Goal: Task Accomplishment & Management: Use online tool/utility

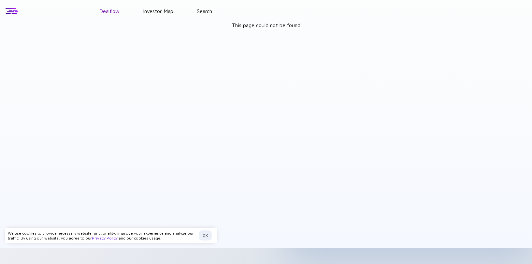
click at [118, 9] on link "Dealflow" at bounding box center [109, 11] width 20 height 6
click at [16, 11] on div at bounding box center [12, 11] width 14 height 10
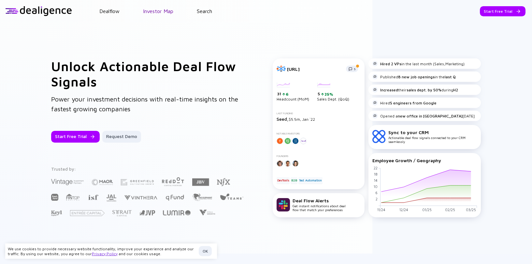
click at [167, 9] on link "Investor Map" at bounding box center [158, 11] width 30 height 6
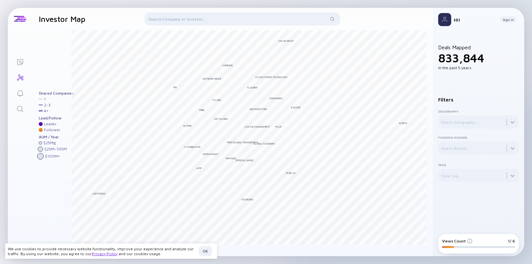
click at [350, 33] on div "[PERSON_NAME] Global Management Coatue Management Lightspeed Global Founders Ju…" at bounding box center [248, 139] width 355 height 219
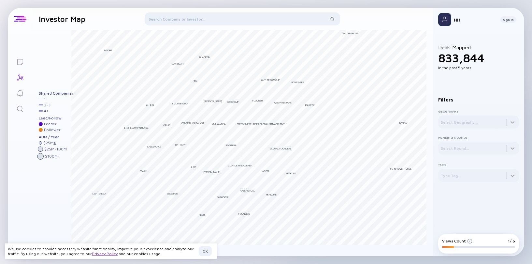
click at [23, 16] on div at bounding box center [20, 19] width 12 height 6
click at [21, 19] on div at bounding box center [20, 19] width 12 height 6
click at [58, 20] on h1 "Investor Map" at bounding box center [62, 18] width 47 height 9
click at [45, 8] on header "Investor Map Filter Investors" at bounding box center [232, 19] width 401 height 22
click at [295, 17] on div at bounding box center [243, 20] width 196 height 16
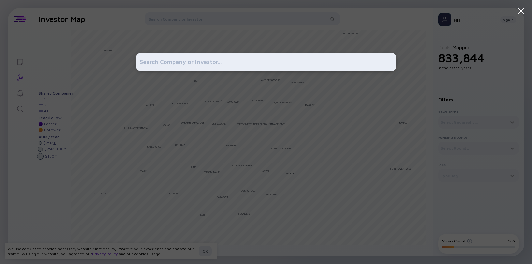
click at [224, 61] on input "text" at bounding box center [266, 62] width 253 height 12
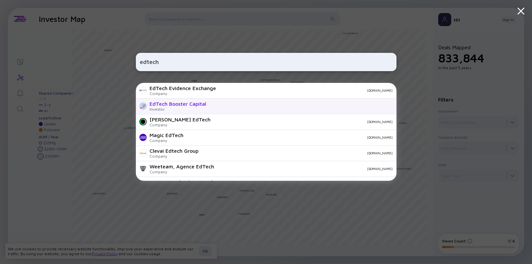
type input "edtech"
click at [192, 104] on div "EdTech Booster Capital" at bounding box center [178, 104] width 57 height 6
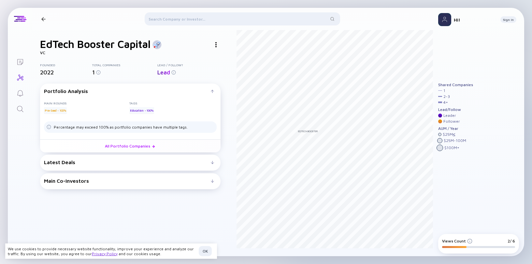
click at [175, 168] on div "Latest Deals Lawgic [DATE] Pre-Seed Education All Portfolio Companies" at bounding box center [130, 162] width 181 height 16
click at [174, 166] on div "Latest Deals Lawgic [DATE] Pre-Seed Education All Portfolio Companies" at bounding box center [130, 162] width 181 height 16
click at [215, 44] on img at bounding box center [215, 44] width 1 height 5
click at [45, 19] on div at bounding box center [43, 19] width 4 height 4
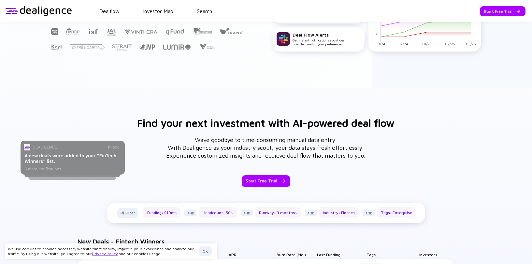
scroll to position [107, 0]
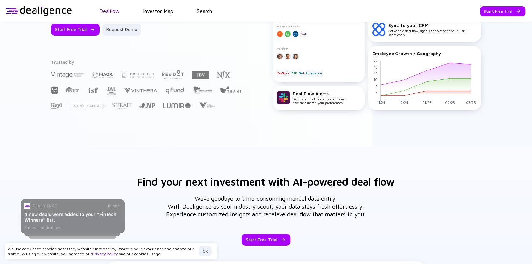
click at [118, 10] on link "Dealflow" at bounding box center [109, 11] width 20 height 6
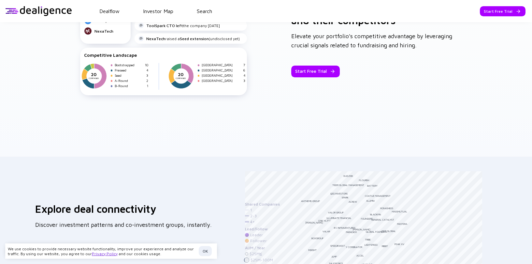
scroll to position [1016, 0]
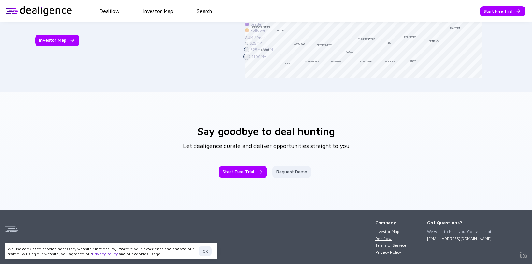
click at [383, 240] on link "Dealflow" at bounding box center [390, 238] width 31 height 5
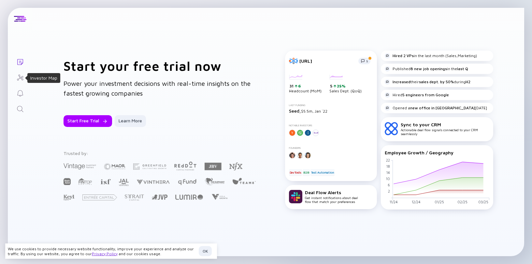
click at [22, 80] on icon "Investor Map" at bounding box center [20, 78] width 8 height 8
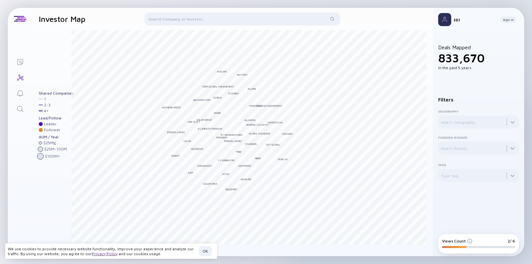
click at [21, 91] on icon "Reminders" at bounding box center [20, 93] width 8 height 8
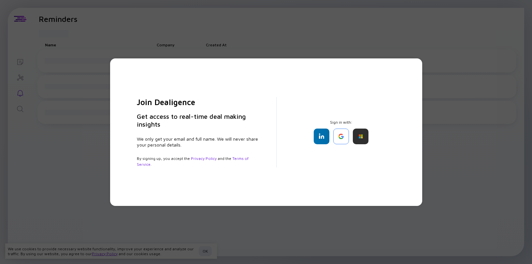
click at [21, 107] on div "Join Dealigence Get access to real-time deal making insights We only get your e…" at bounding box center [266, 132] width 532 height 264
click at [437, 89] on div "Join Dealigence Get access to real-time deal making insights We only get your e…" at bounding box center [266, 132] width 532 height 264
click at [336, 137] on div at bounding box center [341, 136] width 16 height 16
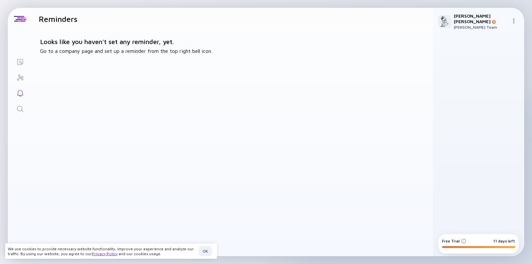
click at [515, 18] on img at bounding box center [513, 20] width 5 height 5
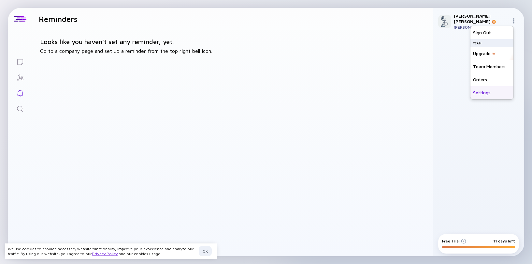
click at [497, 93] on div "Settings" at bounding box center [492, 92] width 43 height 13
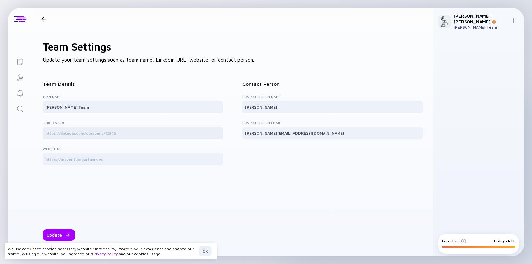
click at [74, 137] on div at bounding box center [133, 133] width 180 height 12
click at [74, 134] on input "text" at bounding box center [132, 133] width 175 height 7
paste input "[URL][DOMAIN_NAME][PERSON_NAME]"
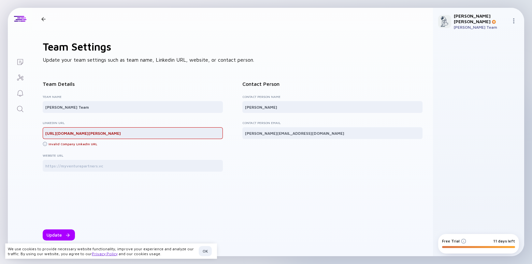
drag, startPoint x: 70, startPoint y: 133, endPoint x: 45, endPoint y: 130, distance: 25.9
click at [45, 130] on div "[URL][DOMAIN_NAME][PERSON_NAME]" at bounding box center [133, 133] width 180 height 12
click at [111, 133] on input "[DOMAIN_NAME][URL][PERSON_NAME]" at bounding box center [132, 133] width 175 height 7
click at [112, 148] on div "Team Details Team Name [PERSON_NAME] Team Linkedin URL [DOMAIN_NAME][URL][PERSO…" at bounding box center [133, 125] width 180 height 98
click at [80, 132] on input "[DOMAIN_NAME][URL][PERSON_NAME]" at bounding box center [132, 133] width 175 height 7
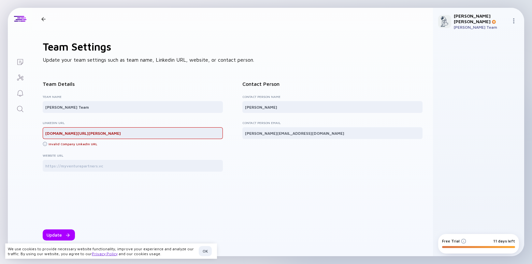
click at [80, 132] on input "[DOMAIN_NAME][URL][PERSON_NAME]" at bounding box center [132, 133] width 175 height 7
paste input "[URL][DOMAIN_NAME]"
click at [110, 148] on div "Team Details Team Name [PERSON_NAME] Team Linkedin URL [URL][DOMAIN_NAME] Inval…" at bounding box center [133, 125] width 180 height 98
click at [148, 146] on div "Invalid Company Linkedin URL" at bounding box center [133, 144] width 180 height 7
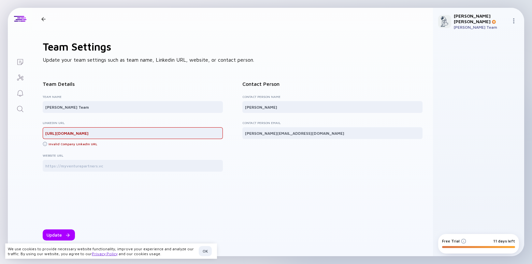
drag, startPoint x: 70, startPoint y: 132, endPoint x: 58, endPoint y: 120, distance: 17.1
click at [58, 121] on div "Linkedin URL [URL][DOMAIN_NAME] Invalid Company Linkedin URL" at bounding box center [133, 134] width 180 height 27
click at [121, 130] on input "[DOMAIN_NAME][URL]" at bounding box center [132, 133] width 175 height 7
click at [121, 132] on input "[DOMAIN_NAME][URL]" at bounding box center [132, 133] width 175 height 7
type input "[DOMAIN_NAME][URL]"
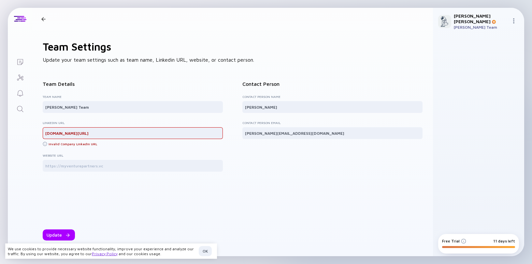
click at [128, 150] on div "Team Details Team Name [PERSON_NAME] Team Linkedin URL [DOMAIN_NAME][URL] Inval…" at bounding box center [133, 125] width 180 height 98
click at [44, 143] on img at bounding box center [45, 143] width 5 height 5
click at [45, 143] on img at bounding box center [45, 143] width 5 height 5
click at [46, 143] on img at bounding box center [45, 143] width 5 height 5
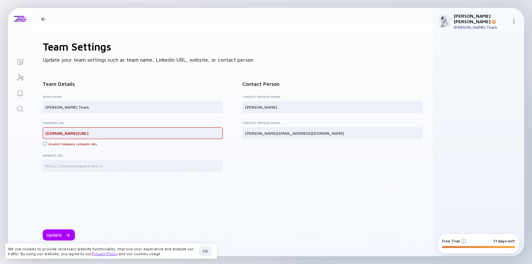
click at [46, 143] on img at bounding box center [45, 143] width 5 height 5
click at [74, 164] on input "text" at bounding box center [132, 165] width 175 height 7
click at [42, 21] on div at bounding box center [43, 19] width 4 height 4
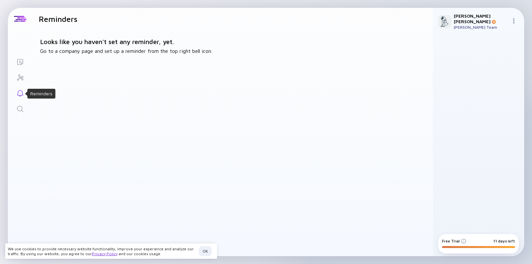
click at [19, 90] on icon "Reminders" at bounding box center [20, 93] width 6 height 6
click at [19, 77] on icon "Investor Map" at bounding box center [20, 78] width 8 height 8
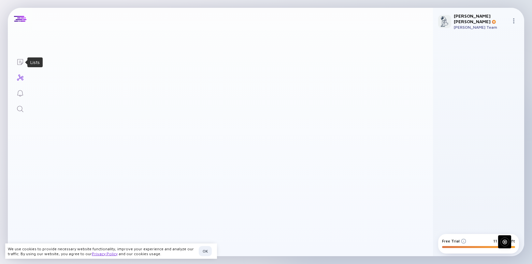
click at [20, 63] on icon "Lists" at bounding box center [20, 62] width 8 height 8
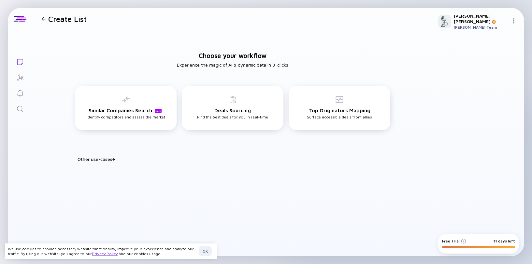
click at [109, 160] on div "Other use-cases" at bounding box center [237, 159] width 318 height 6
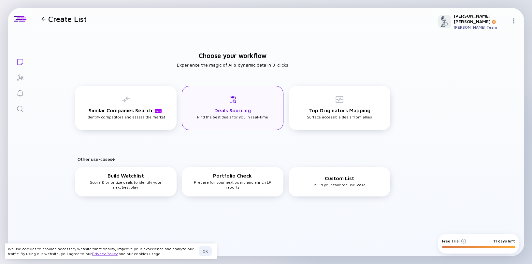
click at [212, 102] on div "Deals Sourcing Find the best deals for you in real-time" at bounding box center [232, 107] width 71 height 24
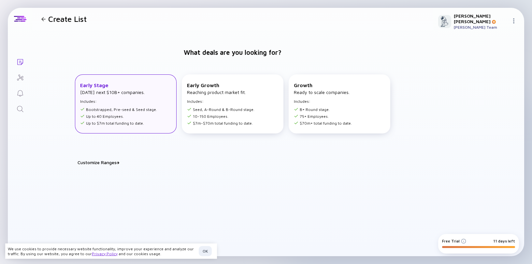
click at [156, 109] on div "Early Stage [DATE] next $10B+ companies. Includes: Bootstrapped, Pre-seed & See…" at bounding box center [126, 103] width 102 height 59
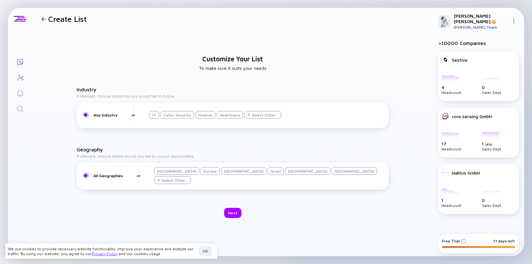
click at [252, 116] on div "Select Other..." at bounding box center [265, 114] width 26 height 5
click at [269, 32] on div at bounding box center [260, 27] width 64 height 13
click at [269, 31] on div at bounding box center [260, 27] width 64 height 13
click at [269, 32] on div at bounding box center [260, 27] width 64 height 13
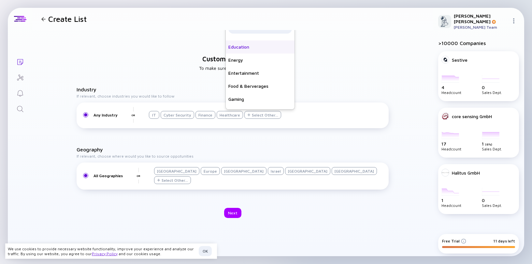
click at [237, 51] on div "Education" at bounding box center [260, 46] width 69 height 13
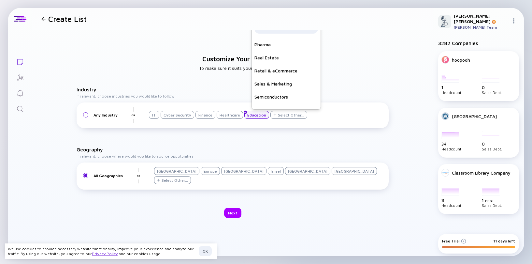
scroll to position [328, 0]
click at [283, 114] on div "Select Other..." at bounding box center [291, 114] width 26 height 5
click at [303, 31] on div at bounding box center [287, 27] width 64 height 13
click at [371, 79] on div "Customize Your List To make sure it suits your needs Industry If relevant, choo…" at bounding box center [232, 136] width 401 height 213
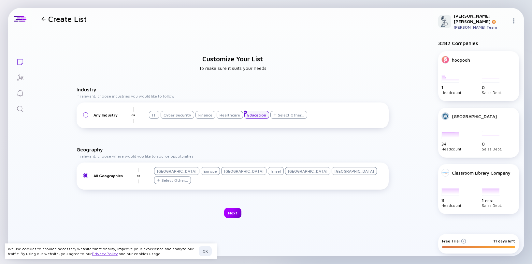
click at [239, 215] on div "Next" at bounding box center [232, 213] width 17 height 10
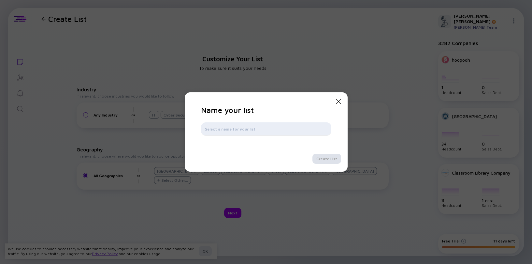
click at [283, 130] on input "text" at bounding box center [266, 128] width 123 height 7
type input "Education"
click at [333, 163] on div "Create List" at bounding box center [327, 159] width 29 height 10
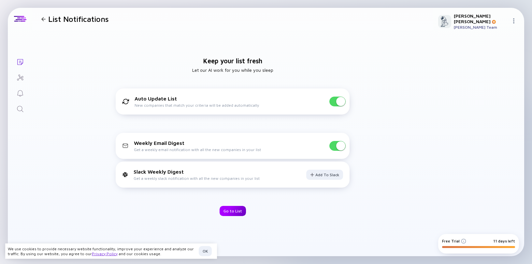
click at [234, 209] on div "Go to List" at bounding box center [233, 211] width 26 height 10
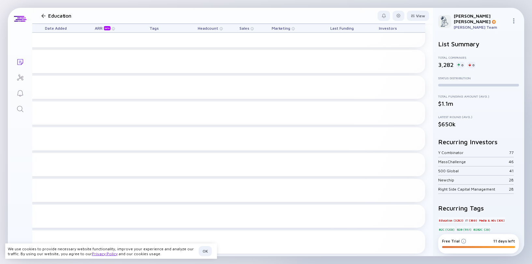
scroll to position [0, 181]
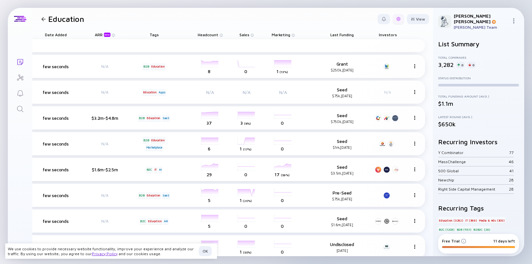
click at [394, 22] on div at bounding box center [399, 19] width 12 height 10
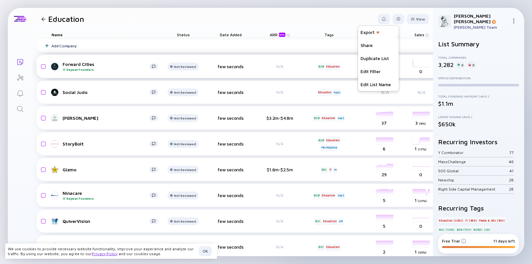
scroll to position [0, 0]
click at [473, 242] on div "Free Trial 11 days left" at bounding box center [478, 240] width 73 height 5
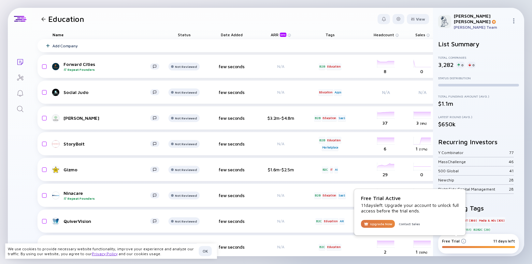
click at [464, 241] on img at bounding box center [463, 240] width 5 height 5
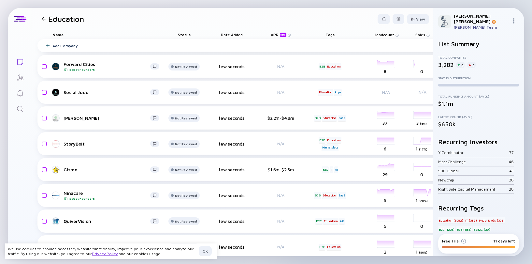
click at [464, 241] on img at bounding box center [463, 240] width 5 height 5
click at [515, 18] on img at bounding box center [513, 20] width 5 height 5
click at [485, 80] on div "Orders" at bounding box center [492, 79] width 43 height 13
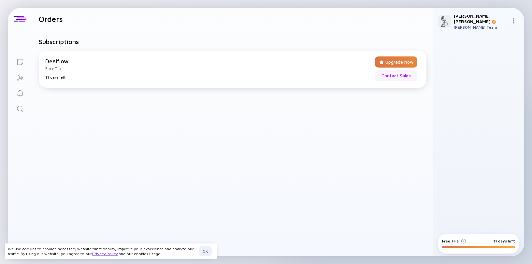
click at [381, 78] on div "Contact Sales" at bounding box center [396, 75] width 37 height 11
click at [16, 93] on icon "Reminders" at bounding box center [20, 93] width 8 height 8
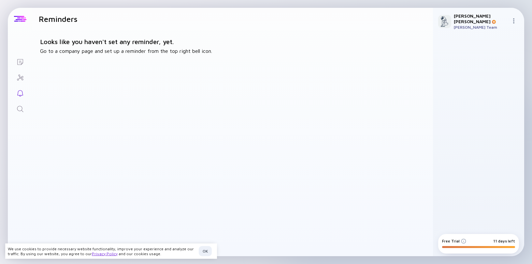
click at [22, 24] on div at bounding box center [20, 19] width 24 height 22
click at [23, 21] on div at bounding box center [20, 19] width 12 height 6
